Goal: Use online tool/utility: Use online tool/utility

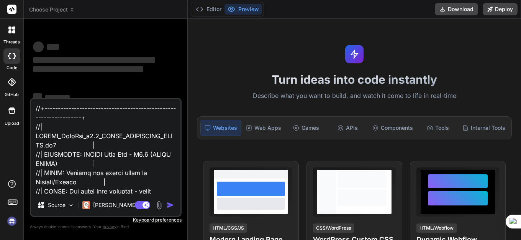
click at [83, 159] on textarea at bounding box center [106, 146] width 150 height 95
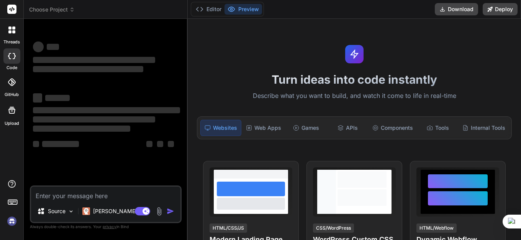
type textarea "x"
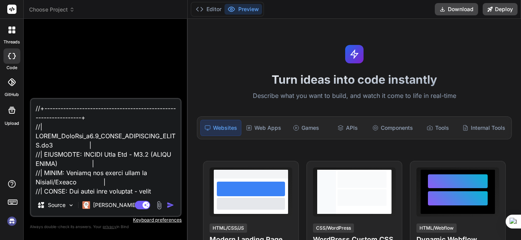
type textarea "x"
click at [91, 151] on textarea at bounding box center [106, 146] width 150 height 95
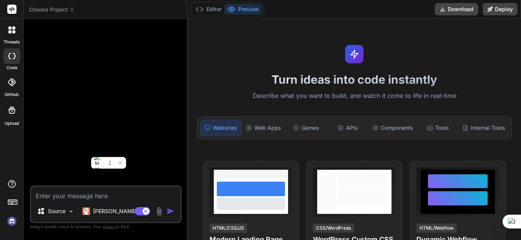
type textarea "x"
click at [52, 196] on textarea at bounding box center [106, 193] width 150 height 14
paste textarea "//+------------------------------------------------------------------+ //| Kaor…"
type textarea "x"
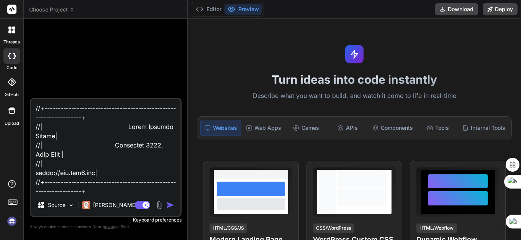
scroll to position [5522, 0]
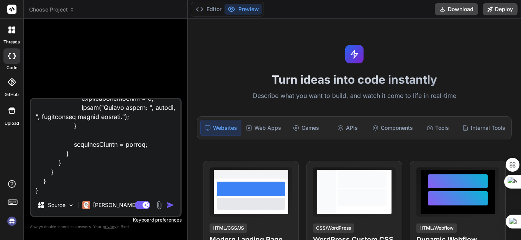
type textarea "//+------------------------------------------------------------------+ //| Kaor…"
type textarea "x"
type textarea "//+------------------------------------------------------------------+ //| Kaor…"
type textarea "x"
type textarea "//+------------------------------------------------------------------+ //| Kaor…"
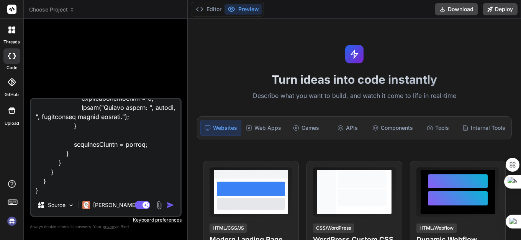
type textarea "x"
type textarea "//+------------------------------------------------------------------+ //| Kaor…"
type textarea "x"
type textarea "//+------------------------------------------------------------------+ //| Kaor…"
type textarea "x"
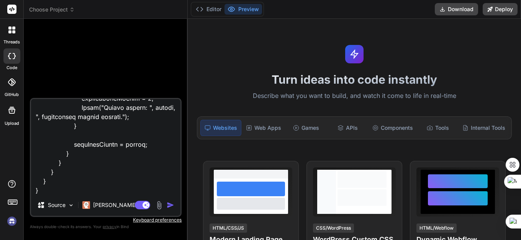
type textarea "//+------------------------------------------------------------------+ //| Kaor…"
type textarea "x"
type textarea "//+------------------------------------------------------------------+ //| Kaor…"
type textarea "x"
type textarea "//+------------------------------------------------------------------+ //| Kaor…"
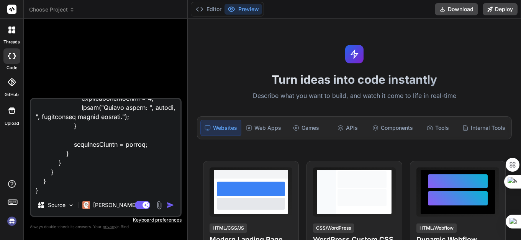
type textarea "x"
type textarea "//+------------------------------------------------------------------+ //| Kaor…"
type textarea "x"
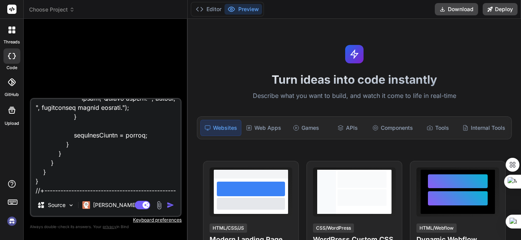
type textarea "//+------------------------------------------------------------------+ //| Kaor…"
type textarea "x"
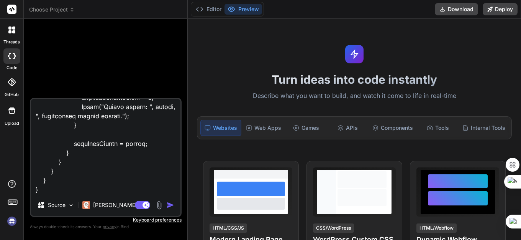
type textarea "//+------------------------------------------------------------------+ //| Kaor…"
type textarea "x"
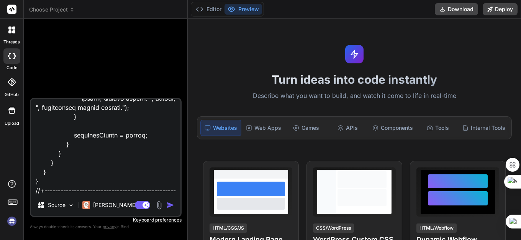
type textarea "//+------------------------------------------------------------------+ //| Kaor…"
type textarea "x"
type textarea "//+------------------------------------------------------------------+ //| Kaor…"
type textarea "x"
type textarea "//+------------------------------------------------------------------+ //| Kaor…"
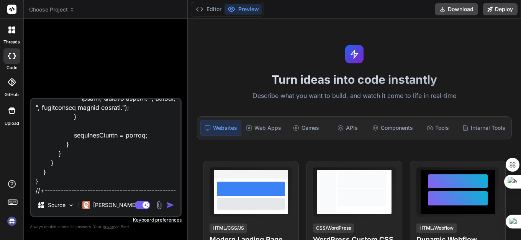
type textarea "x"
type textarea "//+------------------------------------------------------------------+ //| Kaor…"
type textarea "x"
type textarea "//+------------------------------------------------------------------+ //| Kaor…"
type textarea "x"
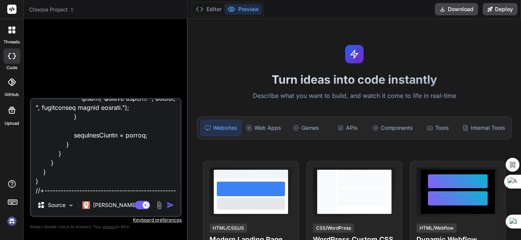
type textarea "//+------------------------------------------------------------------+ //| Kaor…"
type textarea "x"
type textarea "//+------------------------------------------------------------------+ //| Kaor…"
type textarea "x"
type textarea "//+------------------------------------------------------------------+ //| Kaor…"
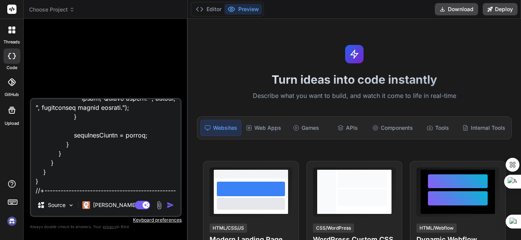
click at [169, 206] on img "button" at bounding box center [171, 205] width 8 height 8
type textarea "x"
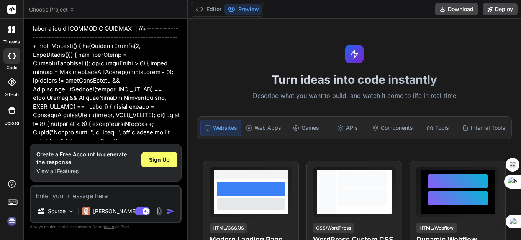
scroll to position [2572, 0]
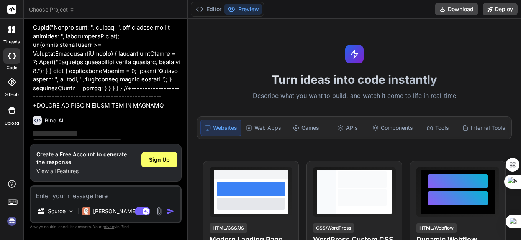
click at [155, 179] on span "Sign Up" at bounding box center [158, 183] width 21 height 8
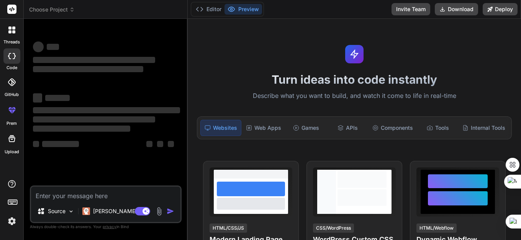
scroll to position [0, 0]
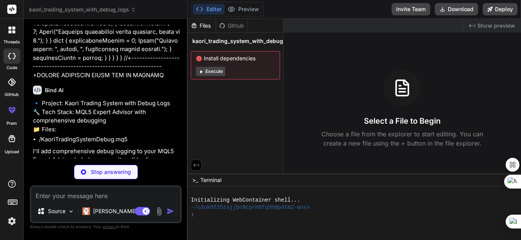
scroll to position [2590, 0]
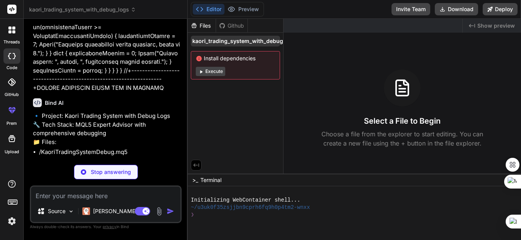
drag, startPoint x: 257, startPoint y: 36, endPoint x: 257, endPoint y: 41, distance: 4.2
click at [257, 41] on span "kaori_trading_system_with_debug_logs" at bounding box center [244, 41] width 105 height 8
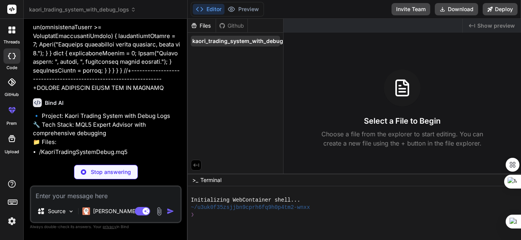
click at [249, 43] on span "kaori_trading_system_with_debug_logs" at bounding box center [244, 41] width 105 height 8
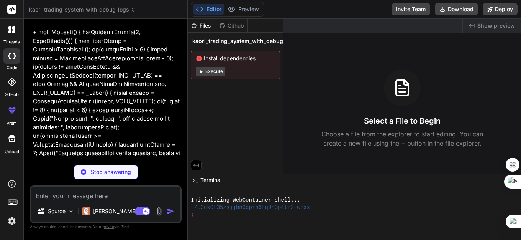
scroll to position [2436, 0]
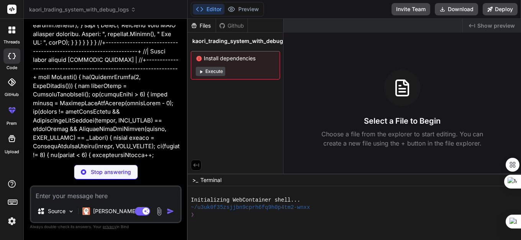
click at [204, 27] on div "Files" at bounding box center [202, 26] width 28 height 8
click at [103, 171] on p "Stop answering" at bounding box center [111, 172] width 40 height 8
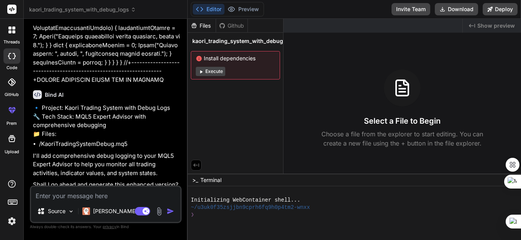
scroll to position [2621, 0]
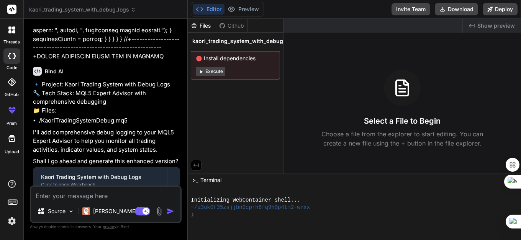
click at [79, 199] on textarea at bounding box center [106, 193] width 150 height 14
paste textarea "//+------------------------------------------------------------------+ //| Kaor…"
type textarea "x"
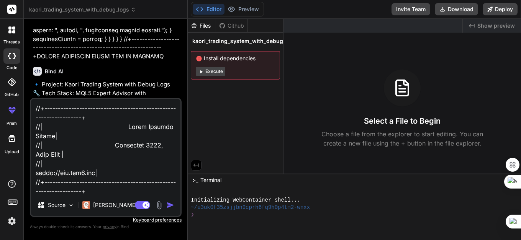
scroll to position [5522, 0]
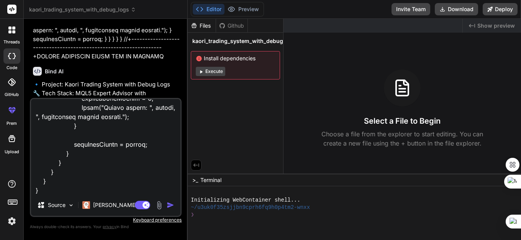
type textarea "//+------------------------------------------------------------------+ //| Kaor…"
type textarea "x"
type textarea "//+------------------------------------------------------------------+ //| Kaor…"
type textarea "x"
type textarea "//+------------------------------------------------------------------+ //| Kaor…"
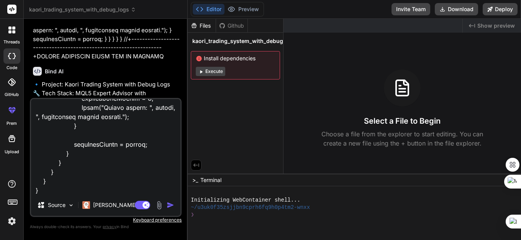
type textarea "x"
type textarea "//+------------------------------------------------------------------+ //| Kaor…"
type textarea "x"
type textarea "//+------------------------------------------------------------------+ //| Kaor…"
type textarea "x"
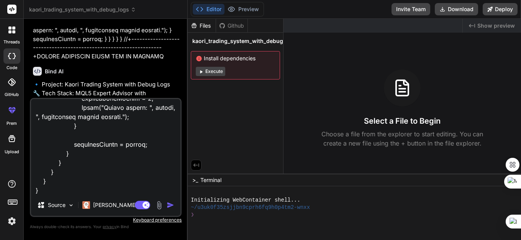
type textarea "//+------------------------------------------------------------------+ //| Kaor…"
type textarea "x"
type textarea "//+------------------------------------------------------------------+ //| Kaor…"
type textarea "x"
type textarea "//+------------------------------------------------------------------+ //| Kaor…"
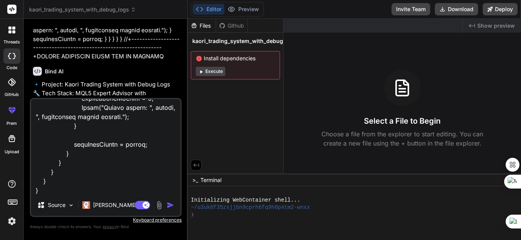
type textarea "x"
type textarea "//+------------------------------------------------------------------+ //| Kaor…"
type textarea "x"
type textarea "//+------------------------------------------------------------------+ //| Kaor…"
type textarea "x"
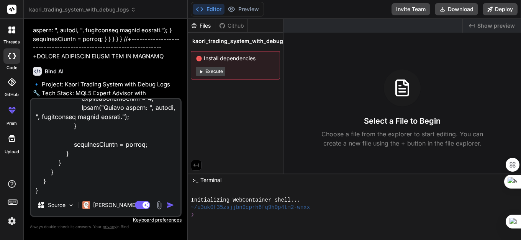
type textarea "//+------------------------------------------------------------------+ //| Kaor…"
type textarea "x"
type textarea "//+------------------------------------------------------------------+ //| Kaor…"
type textarea "x"
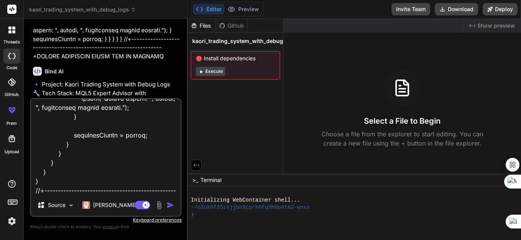
type textarea "//+------------------------------------------------------------------+ //| Kaor…"
type textarea "x"
type textarea "//+------------------------------------------------------------------+ //| Kaor…"
type textarea "x"
type textarea "//+------------------------------------------------------------------+ //| Kaor…"
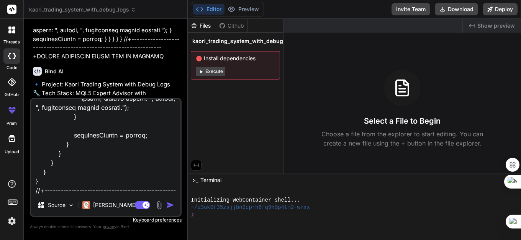
type textarea "x"
type textarea "//+------------------------------------------------------------------+ //| Kaor…"
type textarea "x"
type textarea "//+------------------------------------------------------------------+ //| Kaor…"
type textarea "x"
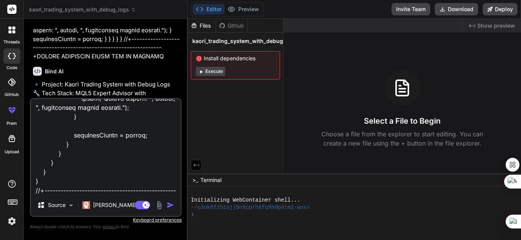
type textarea "//+------------------------------------------------------------------+ //| Kaor…"
type textarea "x"
type textarea "//+------------------------------------------------------------------+ //| Kaor…"
type textarea "x"
type textarea "//+------------------------------------------------------------------+ //| Kaor…"
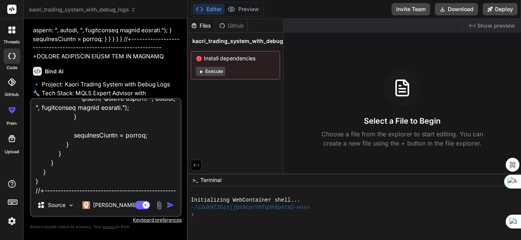
click at [170, 204] on img "button" at bounding box center [171, 205] width 8 height 8
type textarea "x"
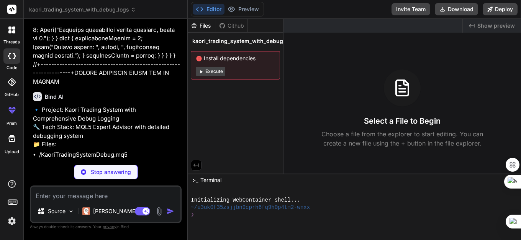
scroll to position [5443, 0]
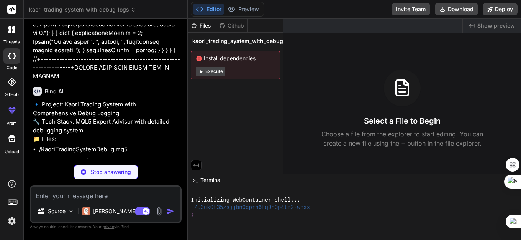
click at [203, 28] on div "Files" at bounding box center [202, 26] width 28 height 8
click at [214, 9] on button "Editor" at bounding box center [209, 9] width 32 height 11
click at [204, 71] on button "Execute" at bounding box center [211, 71] width 30 height 9
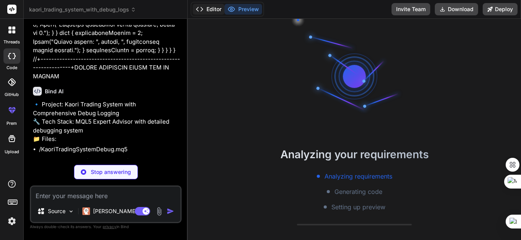
click at [218, 8] on button "Editor" at bounding box center [209, 9] width 32 height 11
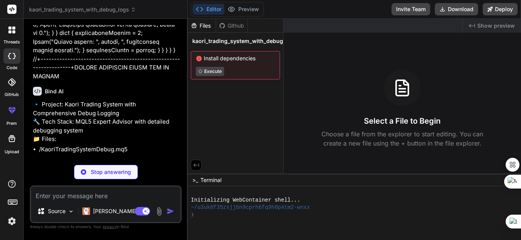
click at [366, 100] on div "Select a File to Begin Choose a file from the explorer to start editing. You ca…" at bounding box center [403, 108] width 238 height 78
click at [406, 93] on icon at bounding box center [402, 88] width 18 height 18
click at [262, 42] on span "kaori_trading_system_with_debug_logs" at bounding box center [244, 41] width 105 height 8
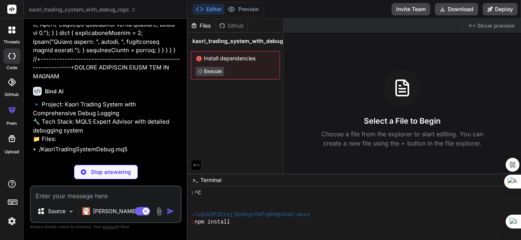
scroll to position [22, 0]
click at [217, 41] on span "kaori_trading_system_with_debug_logs" at bounding box center [244, 41] width 105 height 8
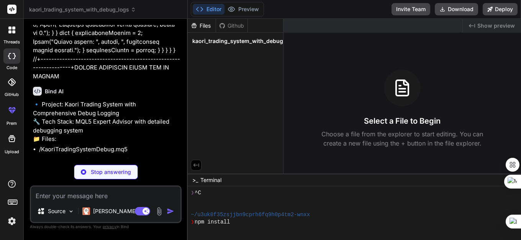
click at [200, 27] on div "Files" at bounding box center [202, 26] width 28 height 8
click at [201, 25] on div "Files" at bounding box center [202, 26] width 28 height 8
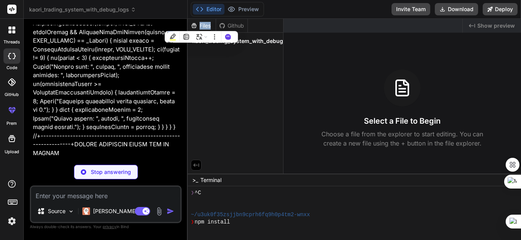
scroll to position [5443, 0]
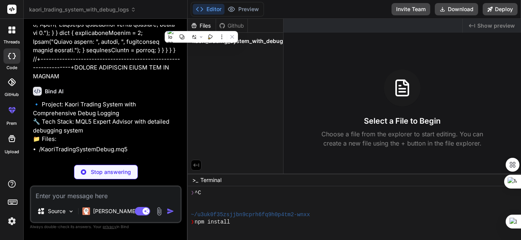
click at [404, 92] on icon at bounding box center [403, 92] width 6 height 0
click at [402, 90] on icon at bounding box center [402, 88] width 18 height 18
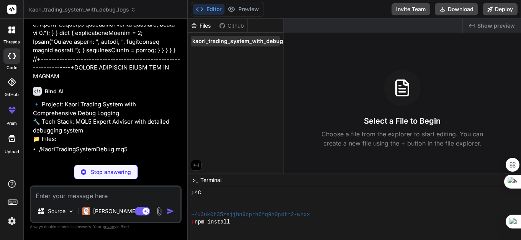
click at [219, 40] on span "kaori_trading_system_with_debug_logs" at bounding box center [244, 41] width 105 height 8
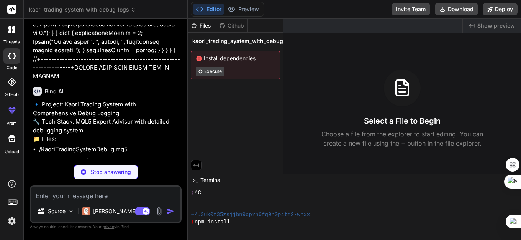
click at [243, 57] on span "Install dependencies" at bounding box center [235, 58] width 79 height 8
click at [403, 89] on icon at bounding box center [403, 89] width 6 height 0
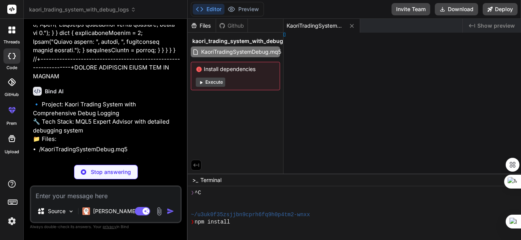
type textarea "x"
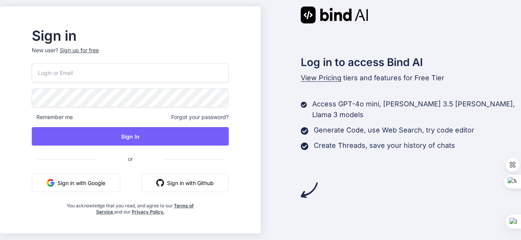
click at [109, 180] on button "Sign in with Google" at bounding box center [76, 182] width 89 height 18
drag, startPoint x: 90, startPoint y: 184, endPoint x: 109, endPoint y: 201, distance: 25.8
click at [90, 184] on button "Sign in with Google" at bounding box center [76, 182] width 89 height 18
